Goal: Task Accomplishment & Management: Manage account settings

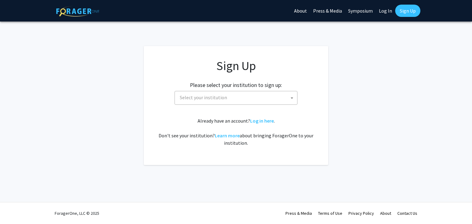
click at [212, 95] on span "Select your institution" at bounding box center [203, 97] width 47 height 6
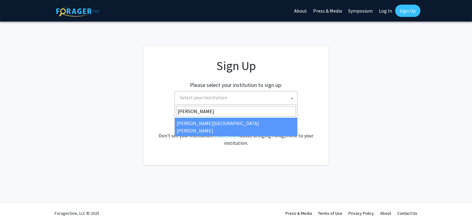
type input "[PERSON_NAME]"
select select "1"
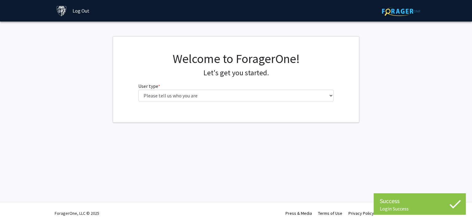
click at [185, 136] on div "Success Login Success Login Success Skip navigation Log Out Complete your profi…" at bounding box center [236, 112] width 472 height 224
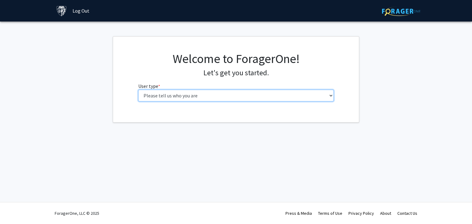
click at [216, 95] on select "Please tell us who you are Undergraduate Student Master's Student Doctoral Cand…" at bounding box center [236, 96] width 196 height 12
select select "2: masters"
click at [138, 90] on select "Please tell us who you are Undergraduate Student Master's Student Doctoral Cand…" at bounding box center [236, 96] width 196 height 12
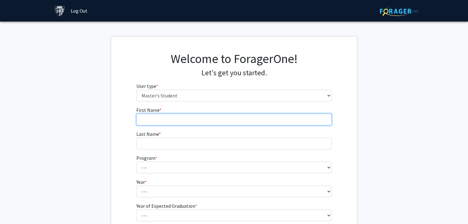
click at [214, 117] on input "First Name * required" at bounding box center [234, 120] width 196 height 12
type input "[PERSON_NAME]"
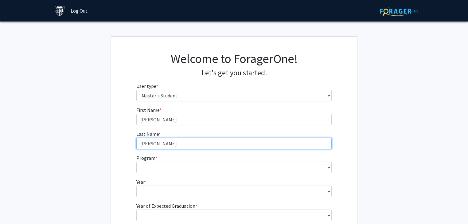
type input "[PERSON_NAME]"
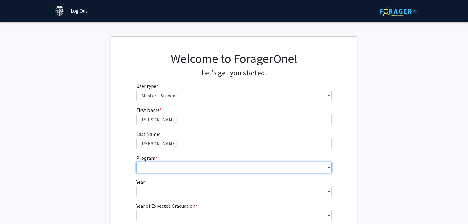
click at [230, 166] on select "--- Anatomy Education Applied and Computational Mathematics Applied Biomedical …" at bounding box center [234, 167] width 196 height 12
select select "67: 55"
click at [136, 161] on select "--- Anatomy Education Applied and Computational Mathematics Applied Biomedical …" at bounding box center [234, 167] width 196 height 12
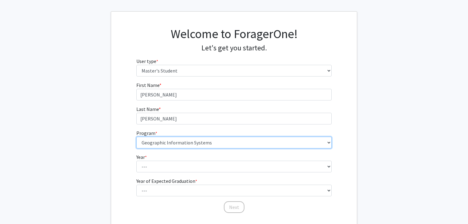
scroll to position [49, 0]
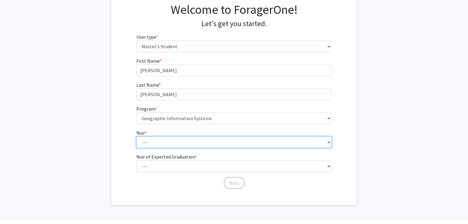
click at [209, 143] on select "--- First Year Second Year" at bounding box center [234, 142] width 196 height 12
select select "1: first_year"
click at [136, 136] on select "--- First Year Second Year" at bounding box center [234, 142] width 196 height 12
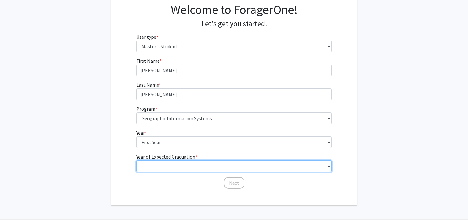
click at [207, 165] on select "--- 2025 2026 2027 2028 2029 2030 2031 2032 2033 2034" at bounding box center [234, 166] width 196 height 12
select select "5: 2029"
click at [136, 160] on select "--- 2025 2026 2027 2028 2029 2030 2031 2032 2033 2034" at bounding box center [234, 166] width 196 height 12
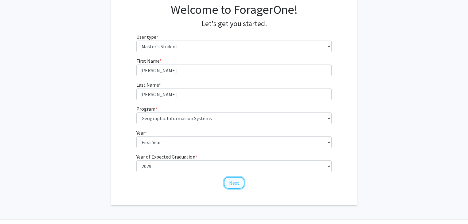
click at [234, 181] on button "Next" at bounding box center [234, 183] width 21 height 12
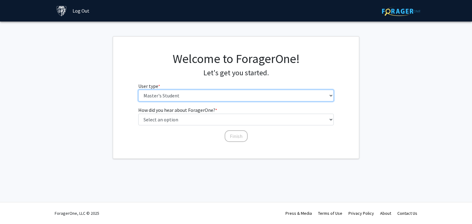
click at [223, 96] on select "Please tell us who you are Undergraduate Student Master's Student Doctoral Cand…" at bounding box center [236, 96] width 196 height 12
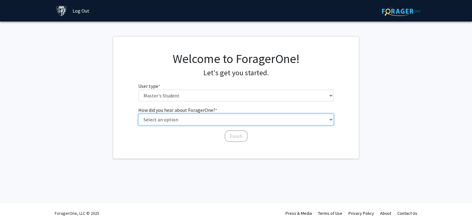
click at [225, 120] on select "Select an option Peer/student recommendation Faculty/staff recommendation Unive…" at bounding box center [236, 120] width 196 height 12
select select "3: university_website"
click at [138, 114] on select "Select an option Peer/student recommendation Faculty/staff recommendation Unive…" at bounding box center [236, 120] width 196 height 12
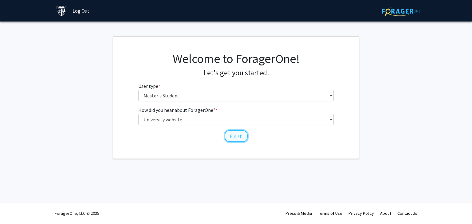
click at [226, 136] on button "Finish" at bounding box center [235, 136] width 23 height 12
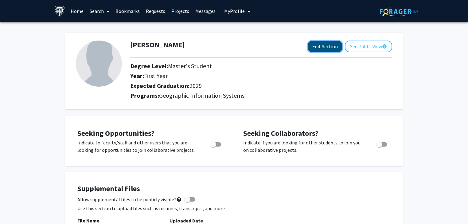
click at [318, 49] on button "Edit Section" at bounding box center [325, 46] width 35 height 11
select select "first_year"
select select "2029"
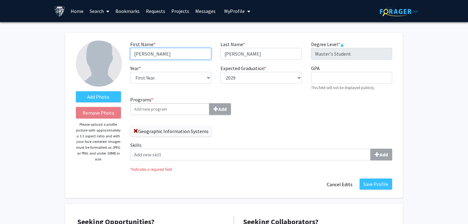
drag, startPoint x: 182, startPoint y: 56, endPoint x: 139, endPoint y: 56, distance: 42.7
click at [139, 56] on input "[PERSON_NAME]" at bounding box center [170, 54] width 81 height 12
type input "[PERSON_NAME]"
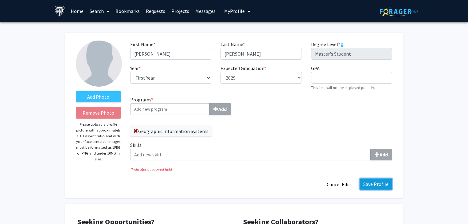
click at [379, 185] on button "Save Profile" at bounding box center [376, 183] width 33 height 11
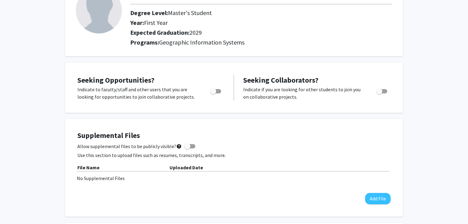
scroll to position [74, 0]
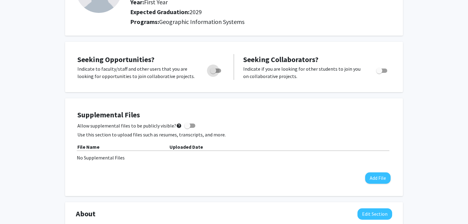
click at [220, 72] on span "Toggle" at bounding box center [215, 70] width 11 height 4
click at [213, 73] on input "Are you actively seeking opportunities?" at bounding box center [213, 73] width 0 height 0
click at [212, 72] on label "Toggle" at bounding box center [215, 70] width 14 height 7
click at [213, 73] on input "Are you actively seeking opportunities?" at bounding box center [213, 73] width 0 height 0
checkbox input "false"
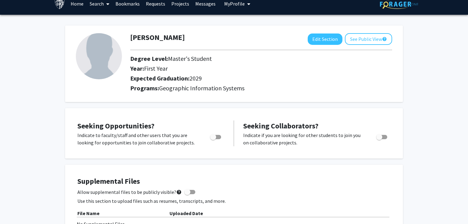
scroll to position [0, 0]
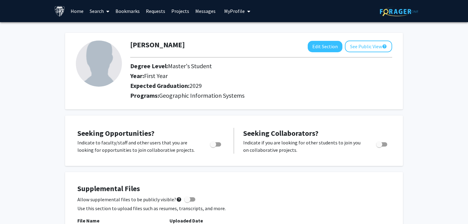
click at [75, 14] on link "Home" at bounding box center [77, 10] width 19 height 21
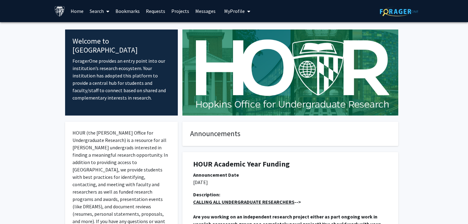
click at [239, 9] on span "My Profile" at bounding box center [234, 11] width 21 height 6
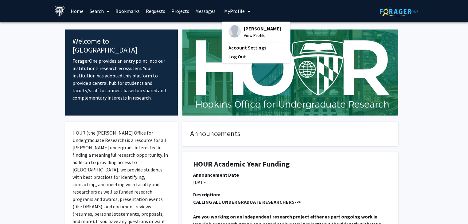
click at [238, 58] on link "Log Out" at bounding box center [255, 56] width 55 height 7
